Goal: Transaction & Acquisition: Purchase product/service

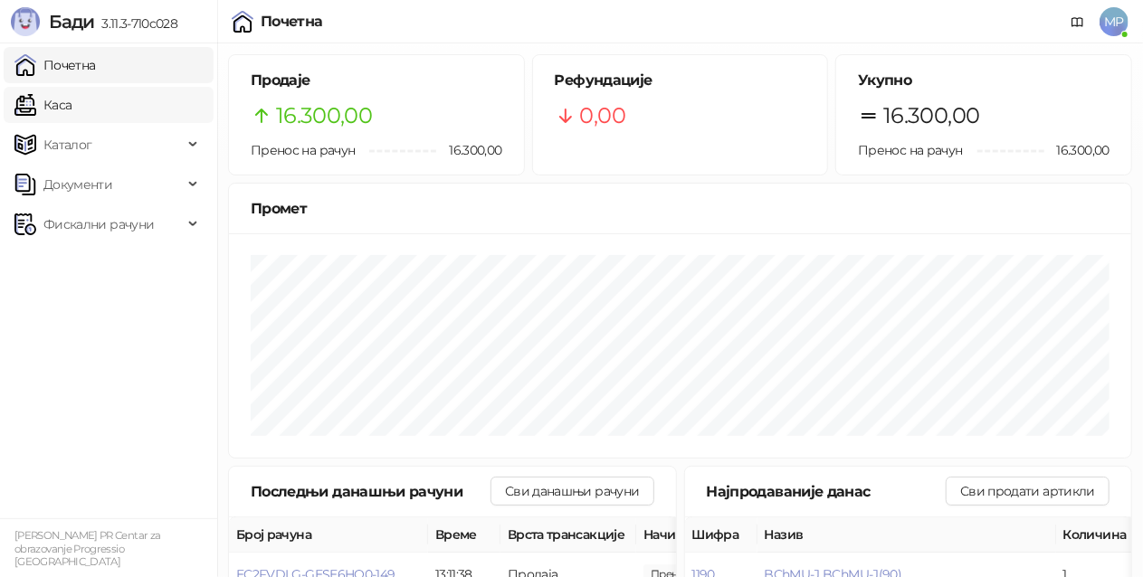
click at [71, 108] on link "Каса" at bounding box center [42, 105] width 57 height 36
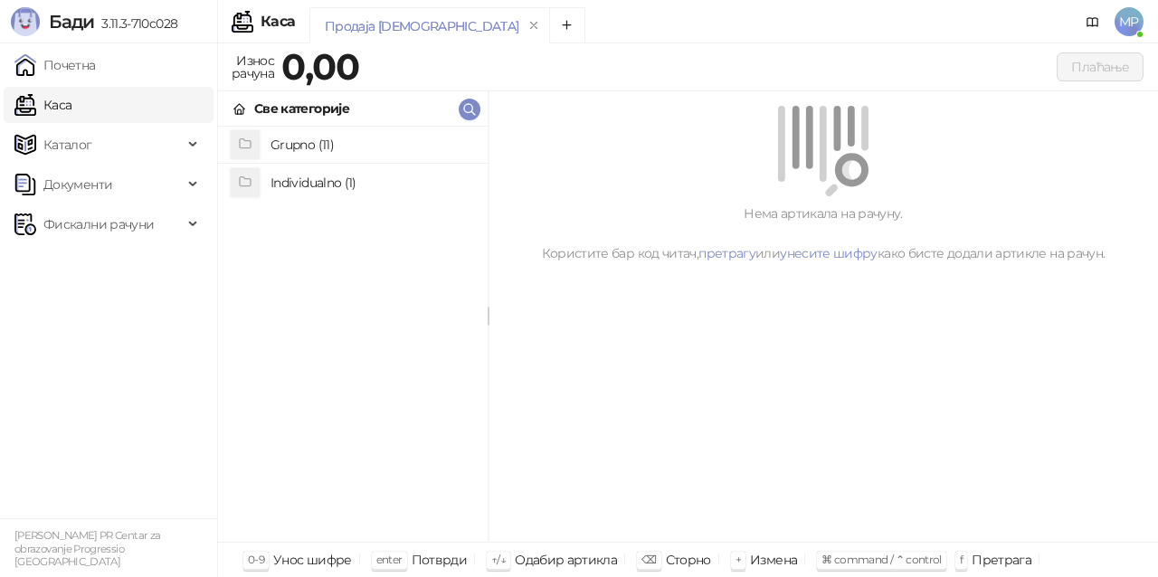
click at [367, 145] on h4 "Grupno (11)" at bounding box center [372, 144] width 203 height 29
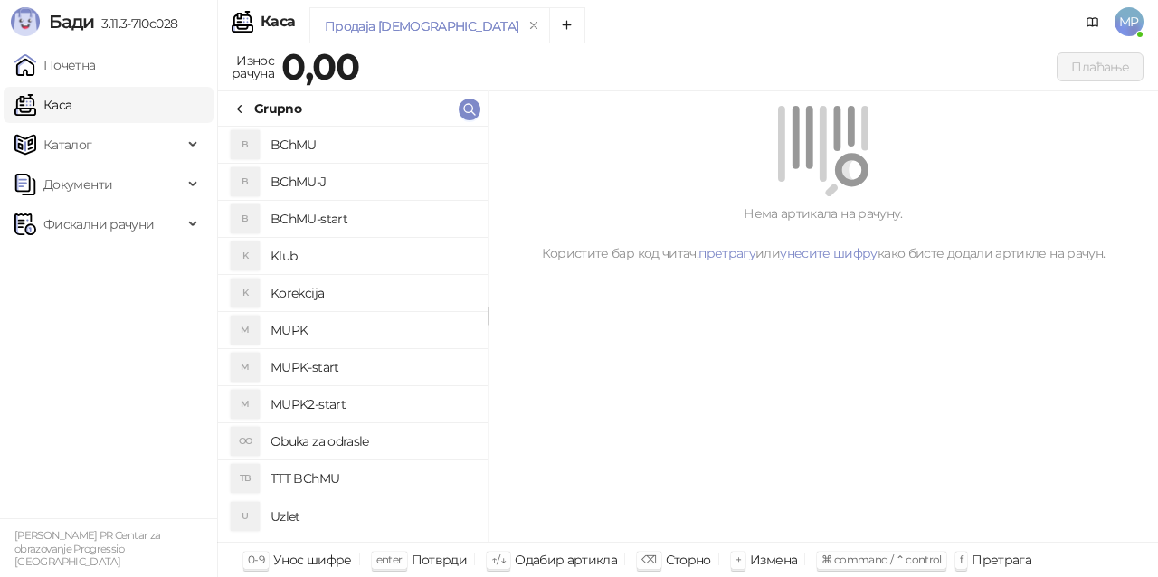
click at [369, 325] on h4 "MUPK" at bounding box center [372, 330] width 203 height 29
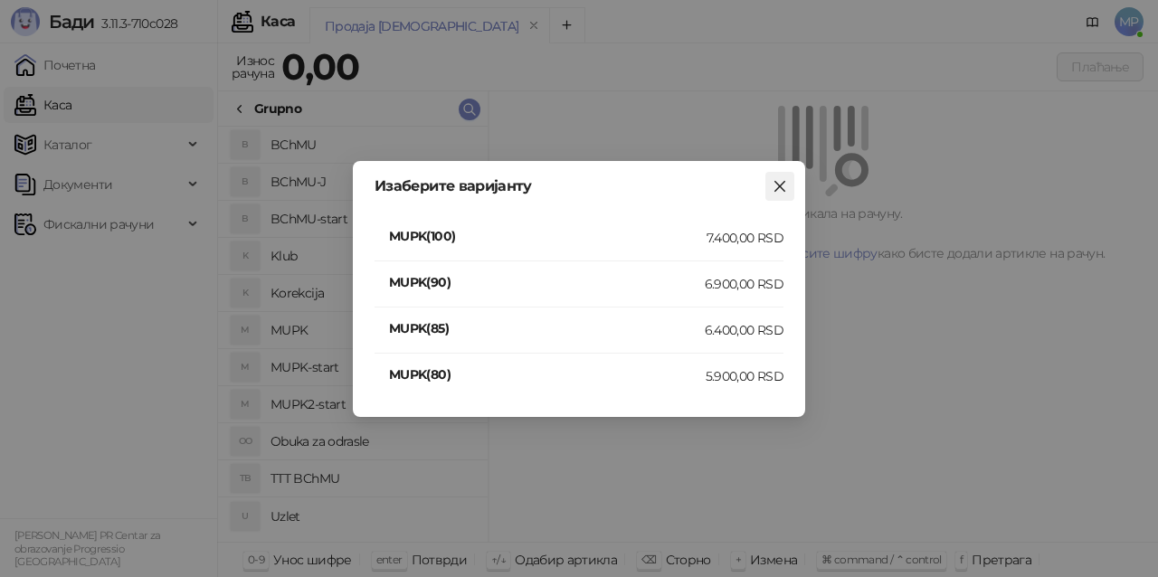
click at [782, 181] on icon "close" at bounding box center [780, 186] width 14 height 14
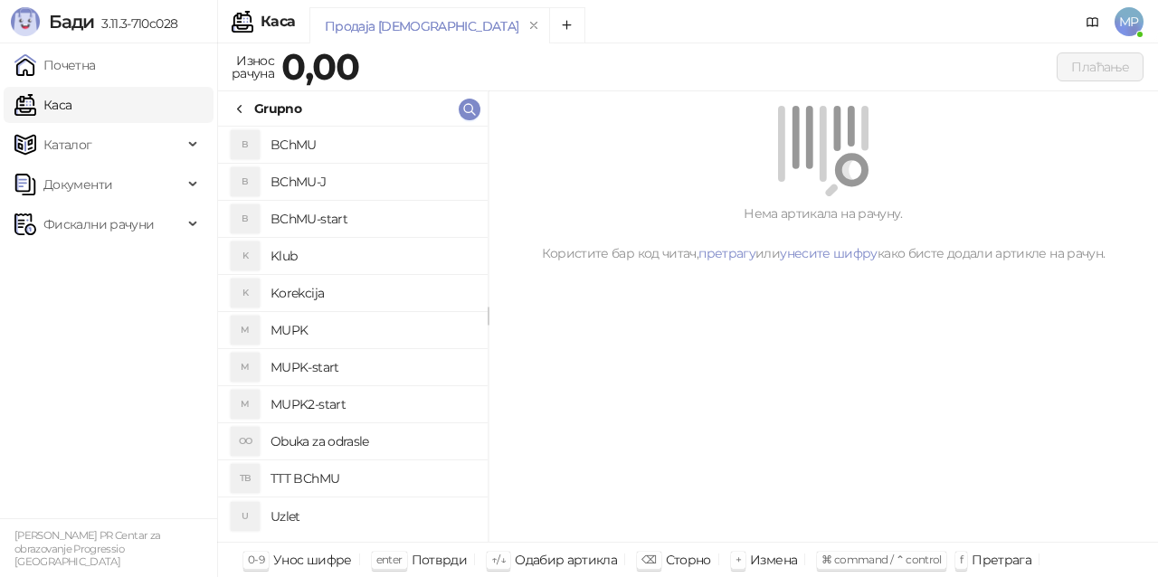
click at [360, 362] on h4 "MUPK-start" at bounding box center [372, 367] width 203 height 29
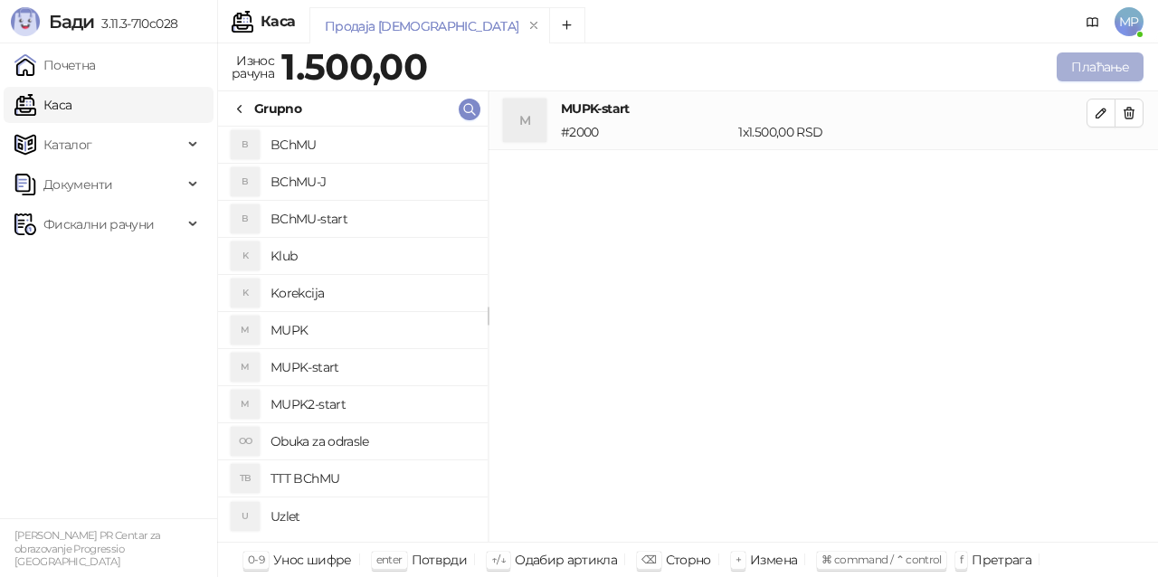
click at [1089, 72] on button "Плаћање" at bounding box center [1100, 66] width 87 height 29
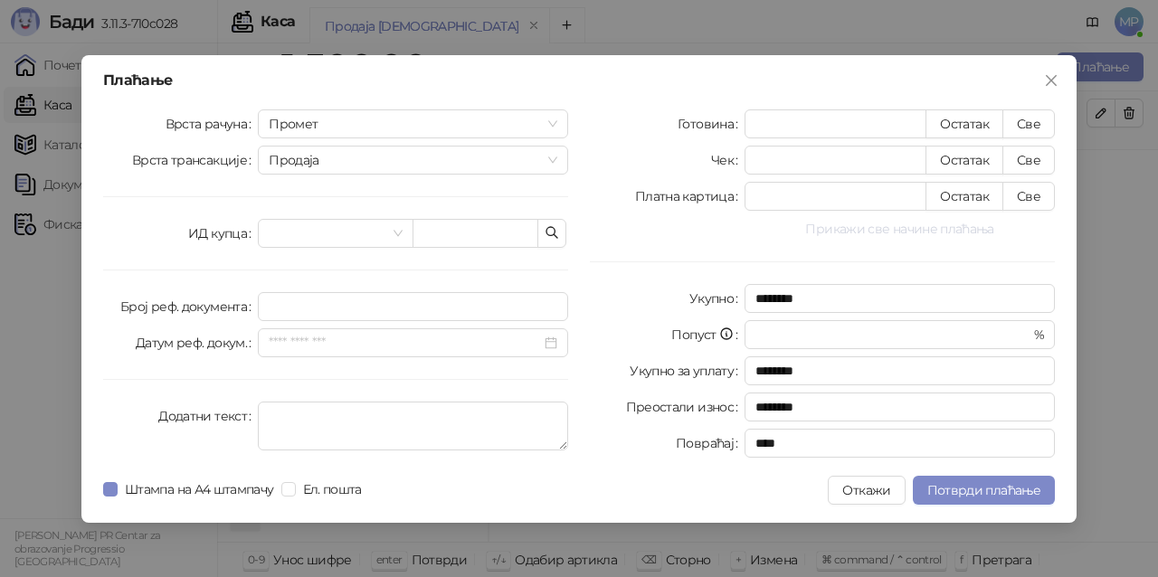
click at [863, 234] on button "Прикажи све начине плаћања" at bounding box center [900, 229] width 310 height 22
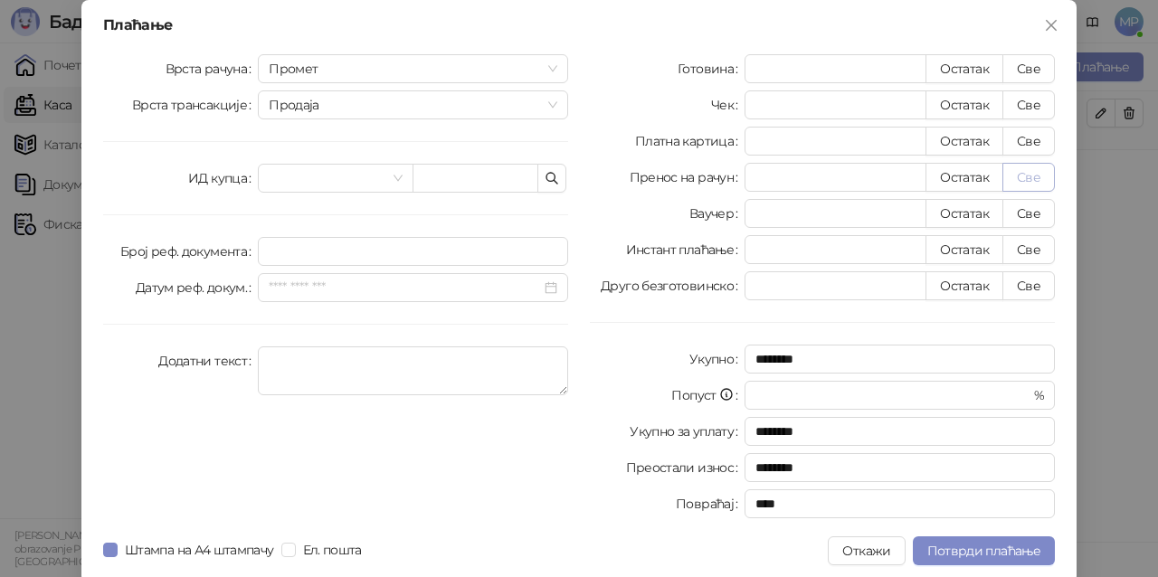
click at [1017, 172] on button "Све" at bounding box center [1028, 177] width 52 height 29
type input "****"
click at [1007, 545] on span "Потврди плаћање" at bounding box center [983, 551] width 113 height 16
